Goal: Task Accomplishment & Management: Complete application form

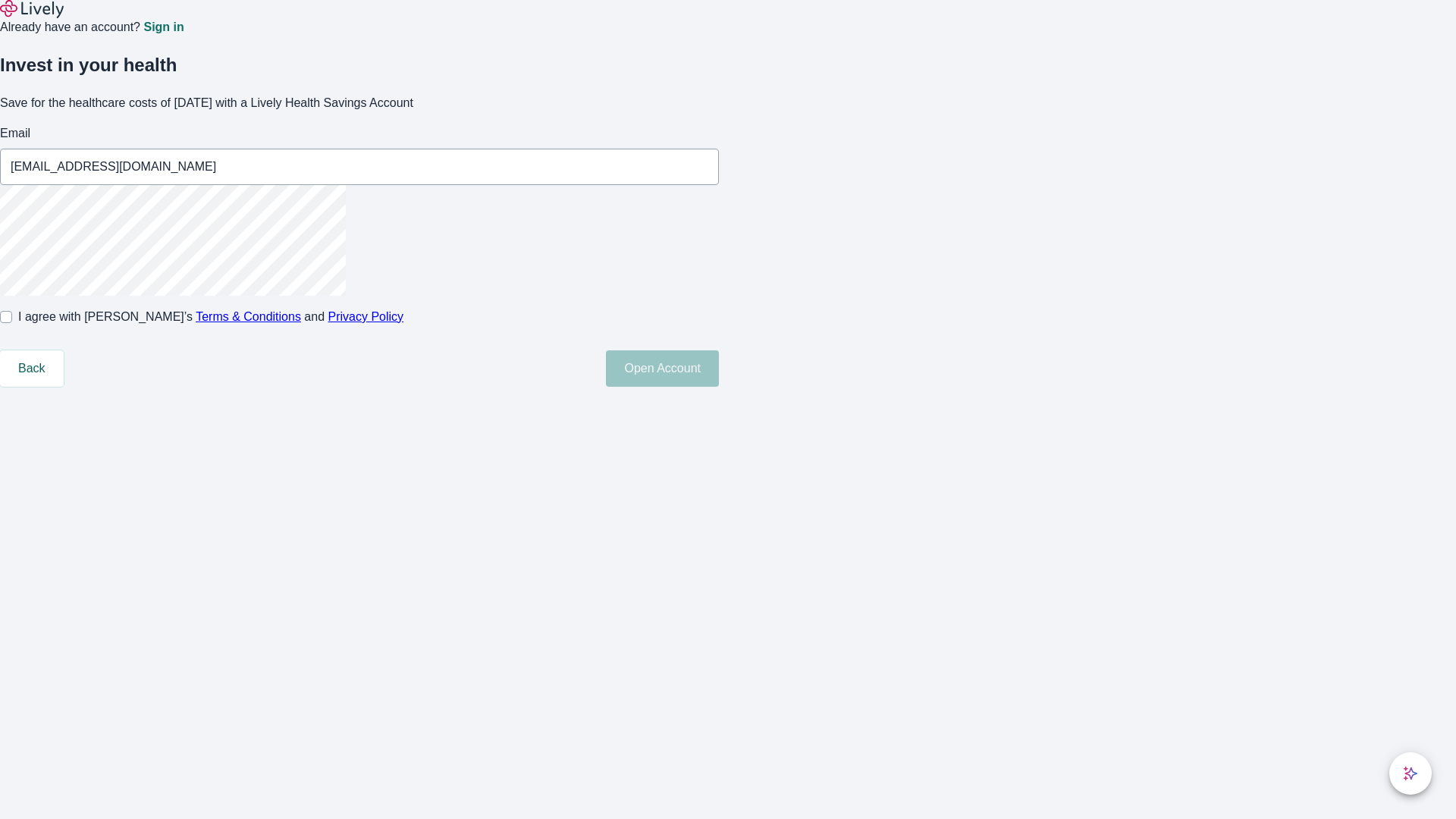
click at [12, 323] on input "I agree with Lively’s Terms & Conditions and Privacy Policy" at bounding box center [6, 317] width 12 height 12
checkbox input "true"
click at [719, 387] on button "Open Account" at bounding box center [662, 368] width 113 height 36
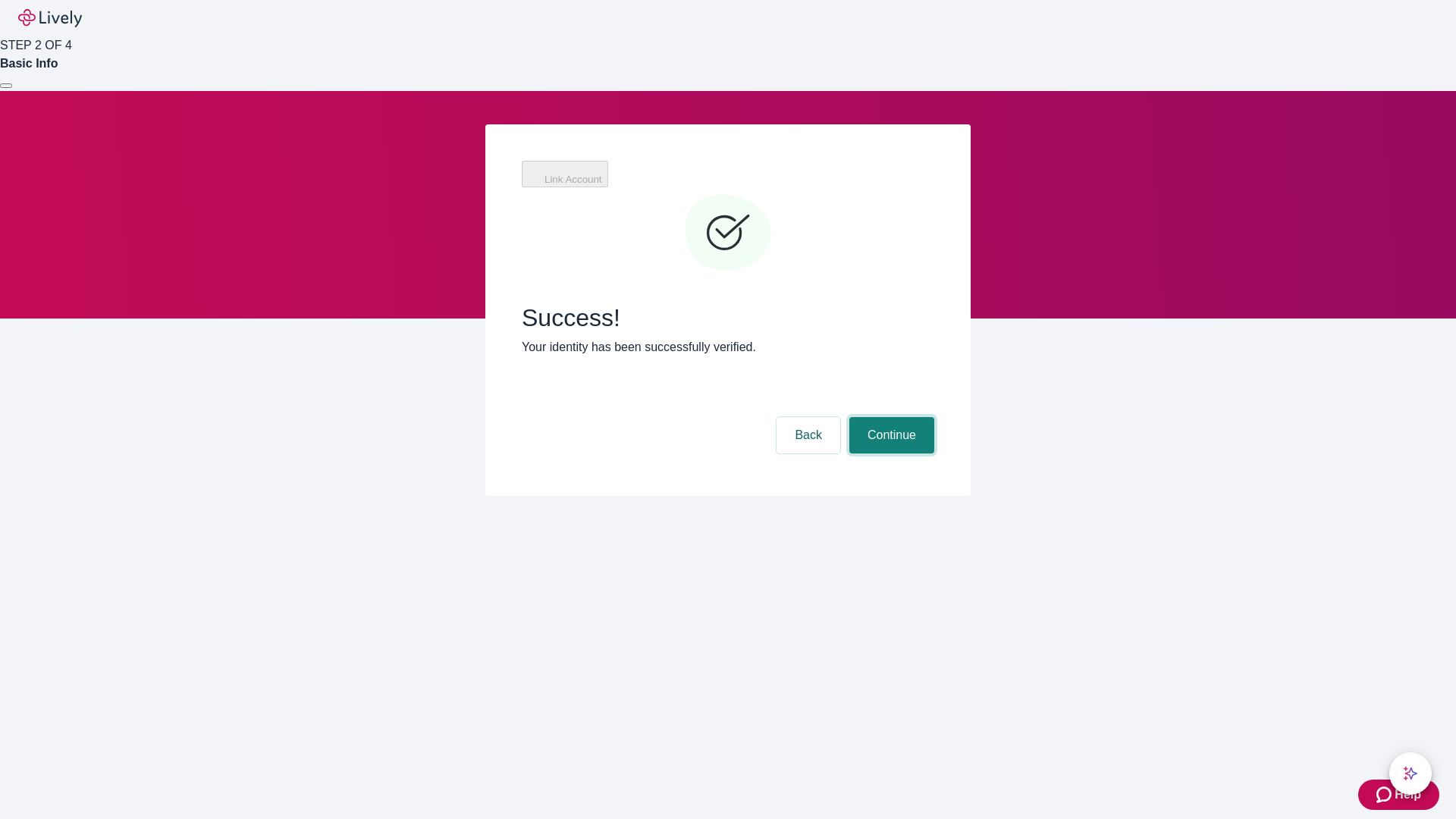
click at [890, 417] on button "Continue" at bounding box center [891, 435] width 85 height 36
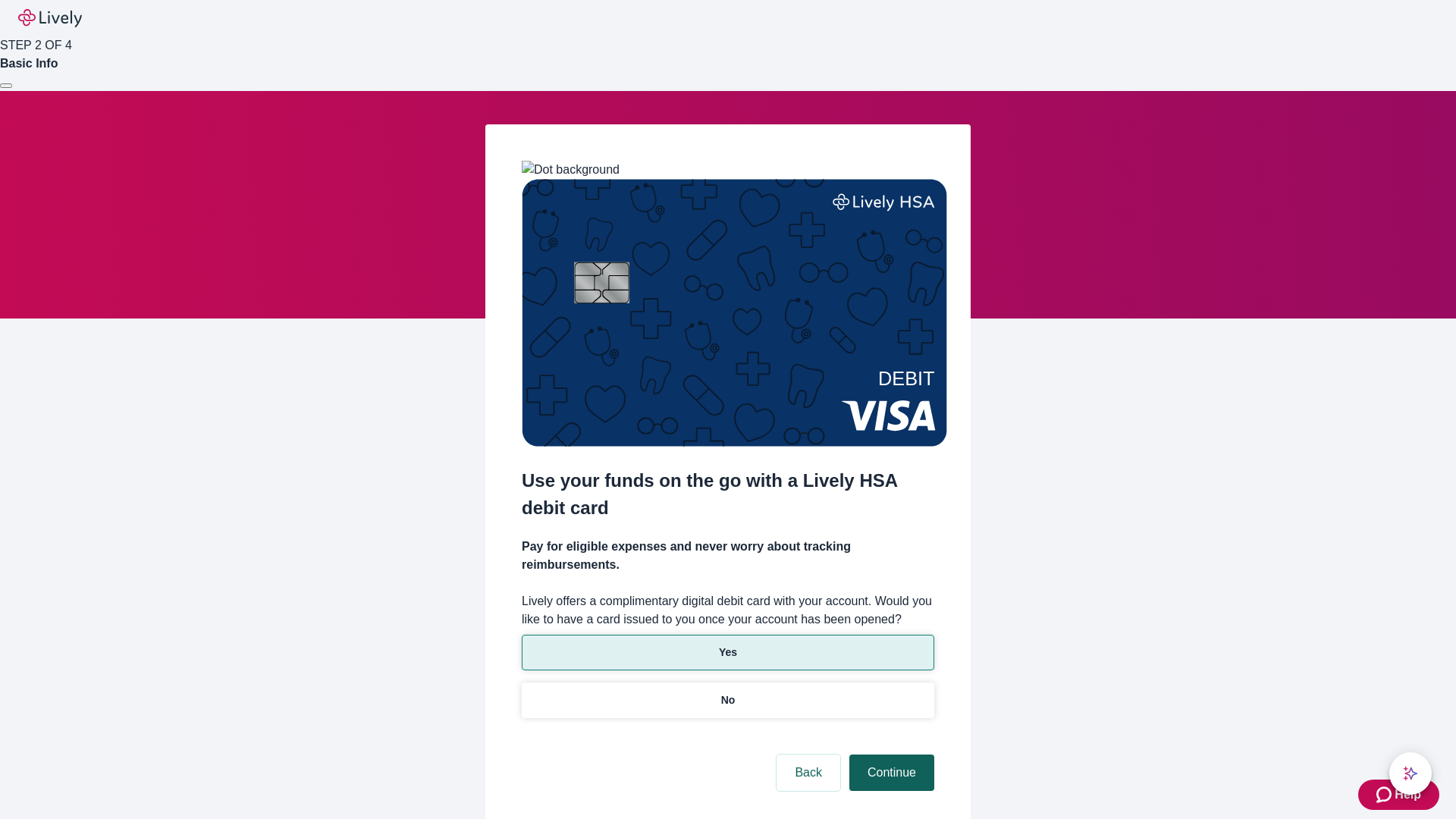
click at [727, 644] on p "Yes" at bounding box center [728, 652] width 18 height 16
click at [890, 754] on button "Continue" at bounding box center [891, 772] width 85 height 36
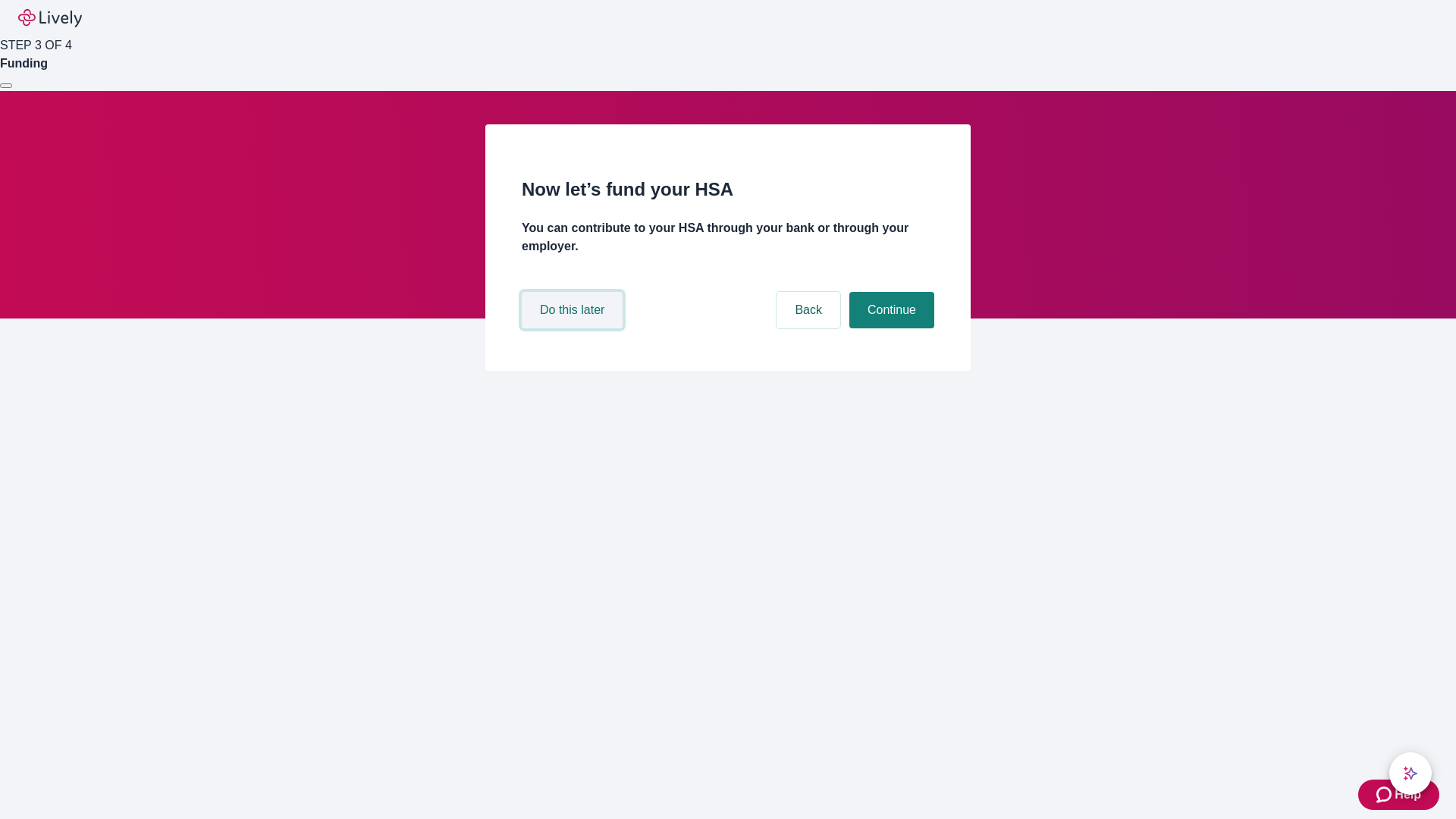
click at [574, 328] on button "Do this later" at bounding box center [572, 310] width 101 height 36
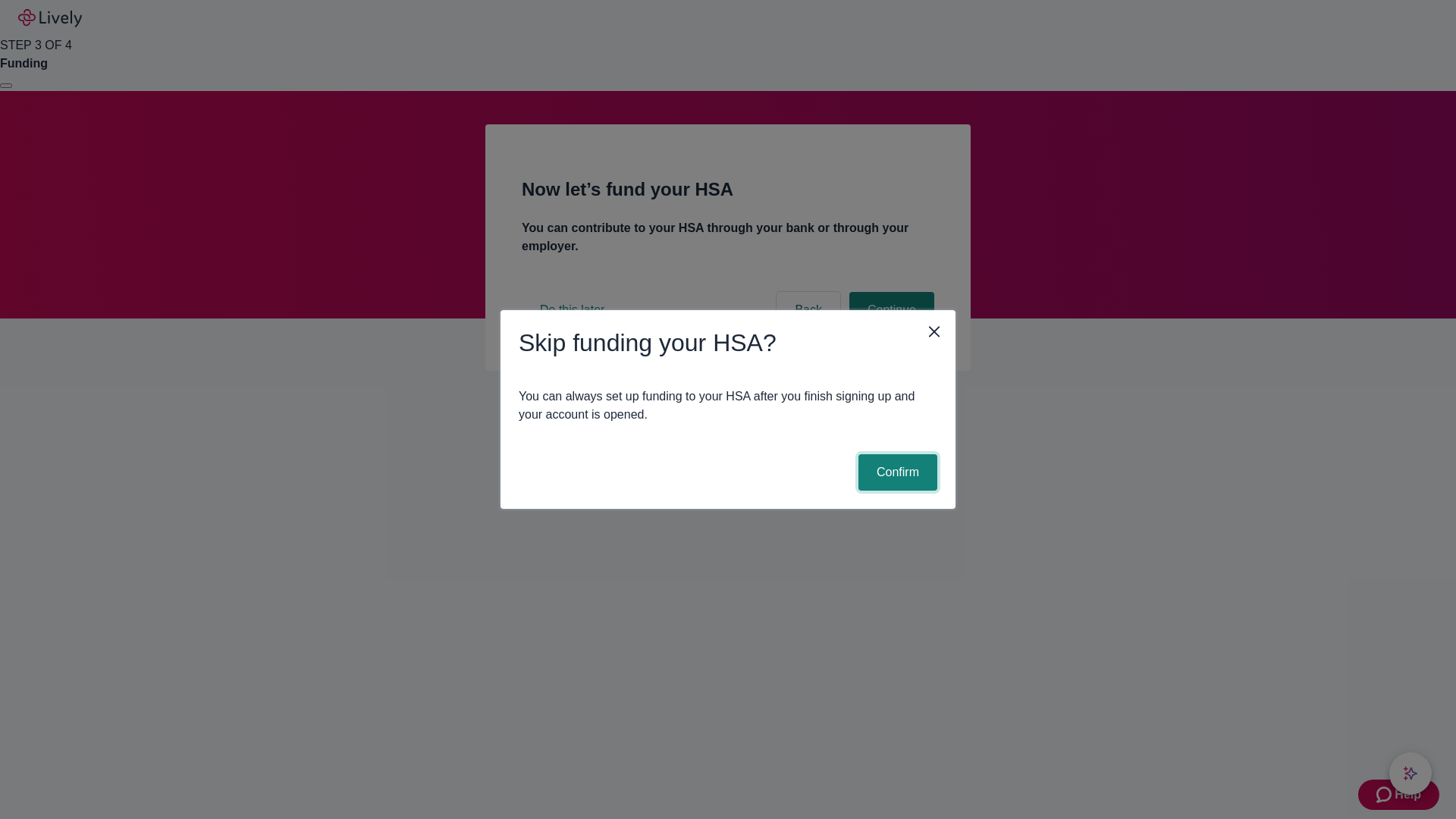
click at [895, 473] on button "Confirm" at bounding box center [898, 472] width 79 height 36
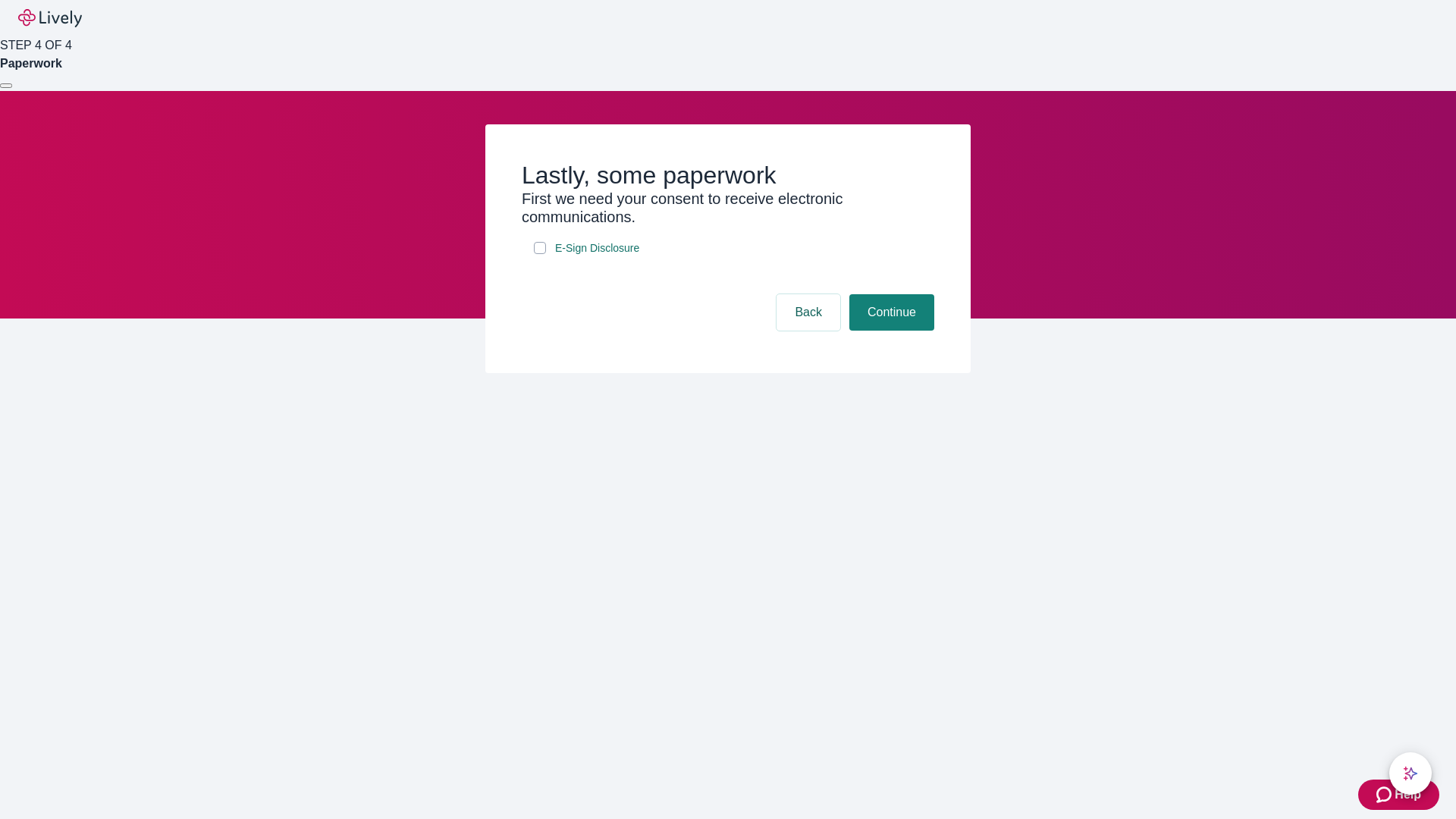
click at [540, 254] on input "E-Sign Disclosure" at bounding box center [539, 248] width 12 height 12
checkbox input "true"
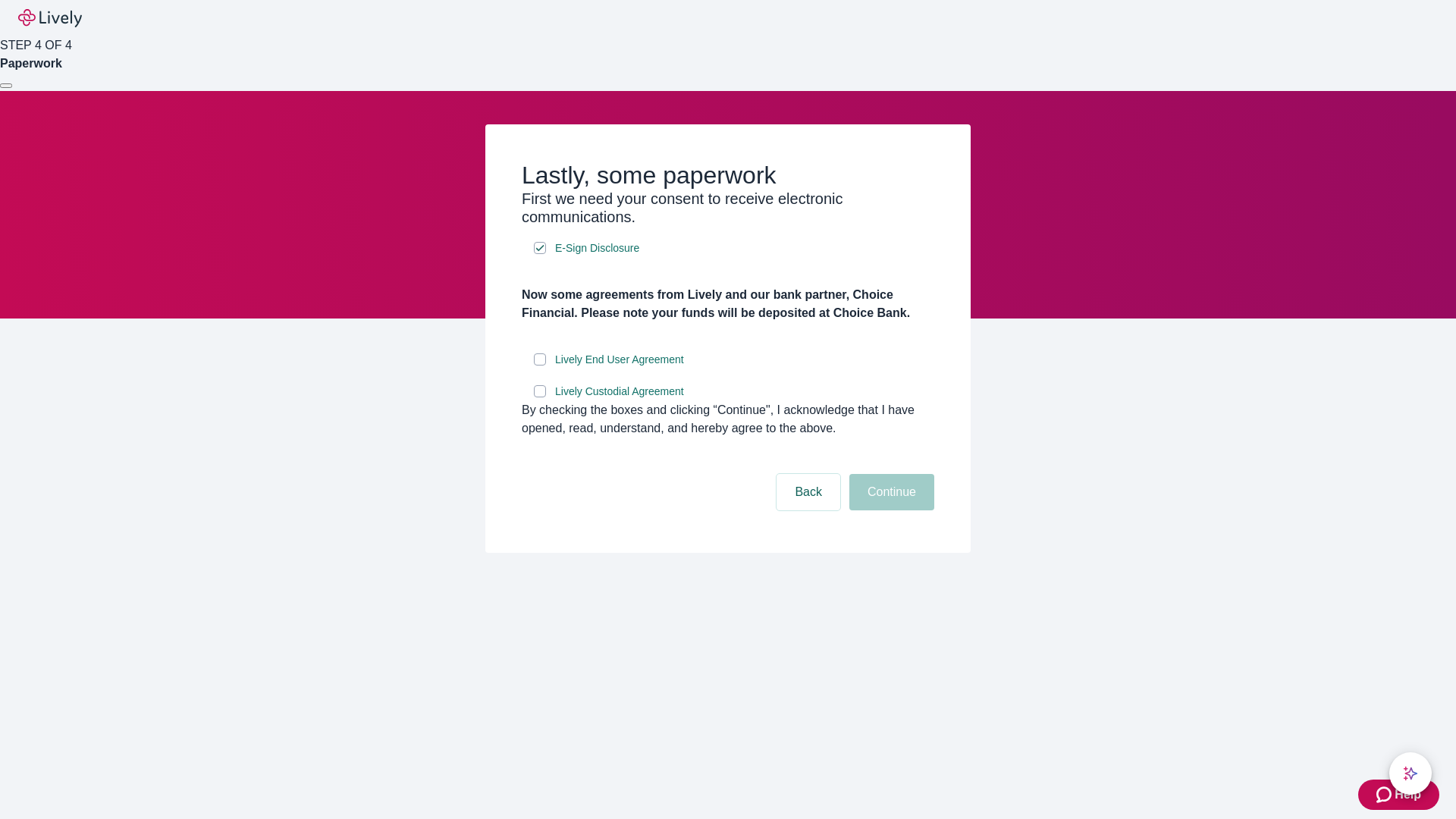
click at [540, 365] on input "Lively End User Agreement" at bounding box center [539, 359] width 12 height 12
checkbox input "true"
click at [540, 397] on input "Lively Custodial Agreement" at bounding box center [539, 391] width 12 height 12
checkbox input "true"
click at [890, 510] on button "Continue" at bounding box center [891, 492] width 85 height 36
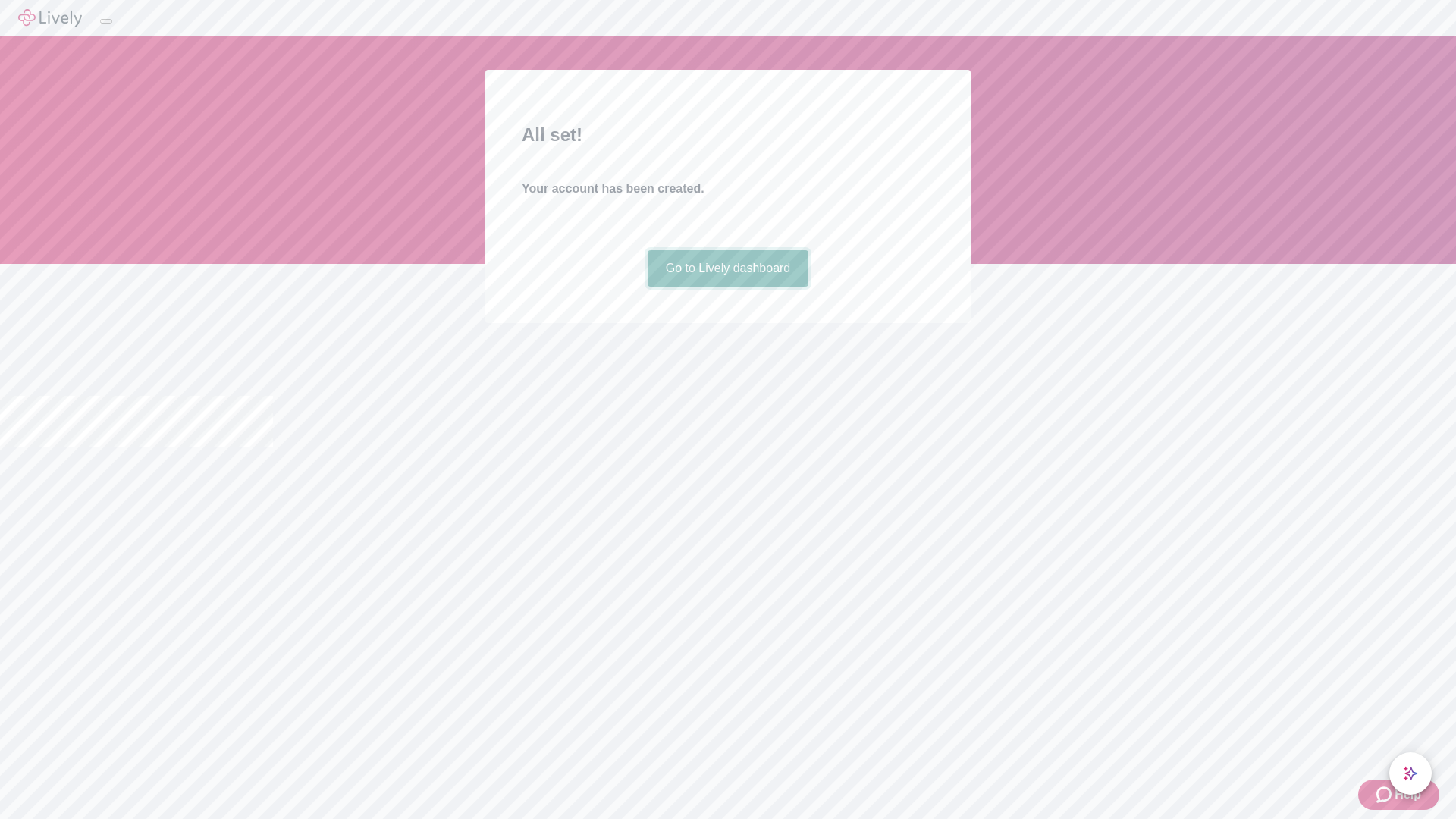
click at [727, 286] on link "Go to Lively dashboard" at bounding box center [728, 268] width 162 height 36
